Goal: Navigation & Orientation: Find specific page/section

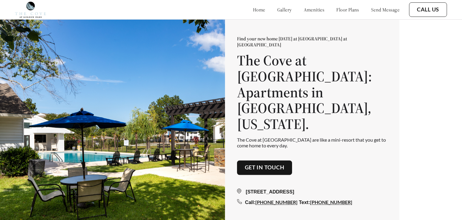
click at [346, 9] on link "floor plans" at bounding box center [347, 10] width 23 height 6
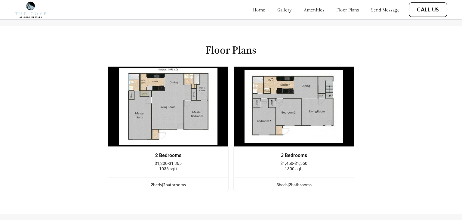
scroll to position [698, 0]
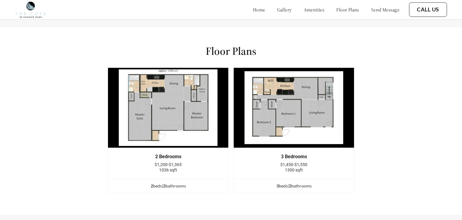
click at [159, 103] on img at bounding box center [168, 107] width 121 height 80
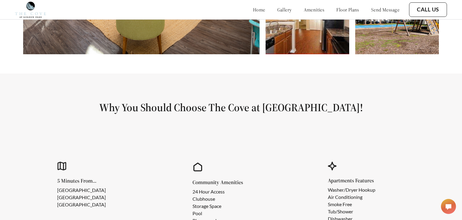
scroll to position [413, 0]
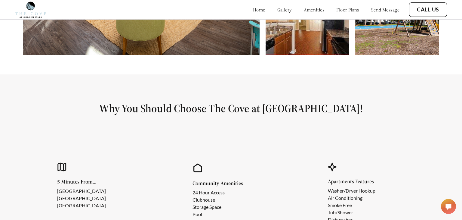
click at [307, 6] on div "home gallery amenities floor plans send message" at bounding box center [320, 10] width 159 height 16
click at [307, 9] on link "amenities" at bounding box center [314, 10] width 21 height 6
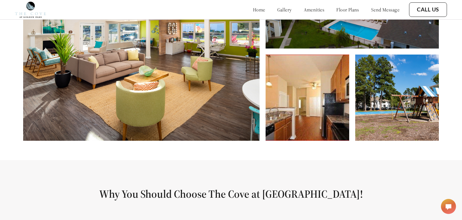
scroll to position [327, 0]
